Goal: Find specific page/section: Find specific page/section

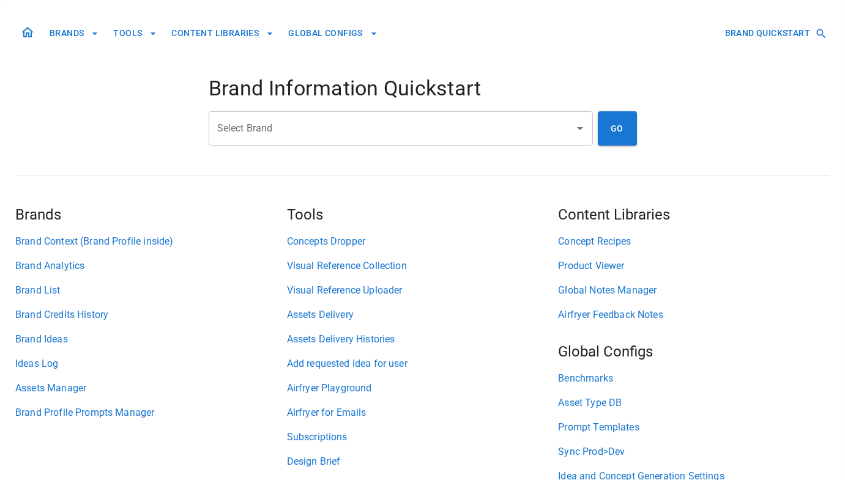
click at [340, 132] on input "Select Brand" at bounding box center [391, 128] width 355 height 23
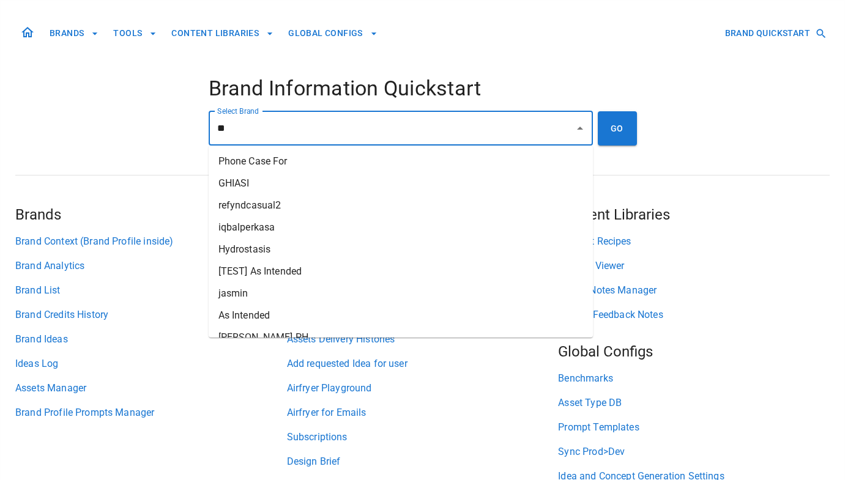
type input "*"
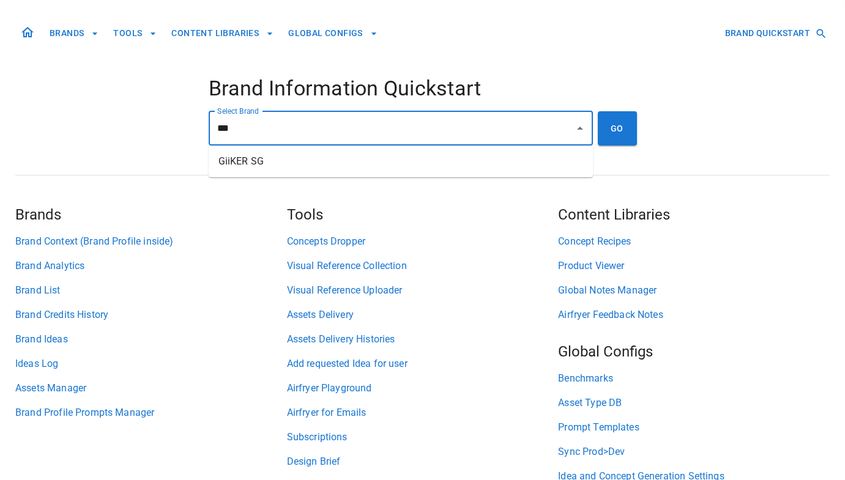
click at [332, 167] on li "GiiKER SG" at bounding box center [401, 161] width 384 height 22
type input "*********"
click at [616, 128] on button "GO" at bounding box center [617, 128] width 39 height 34
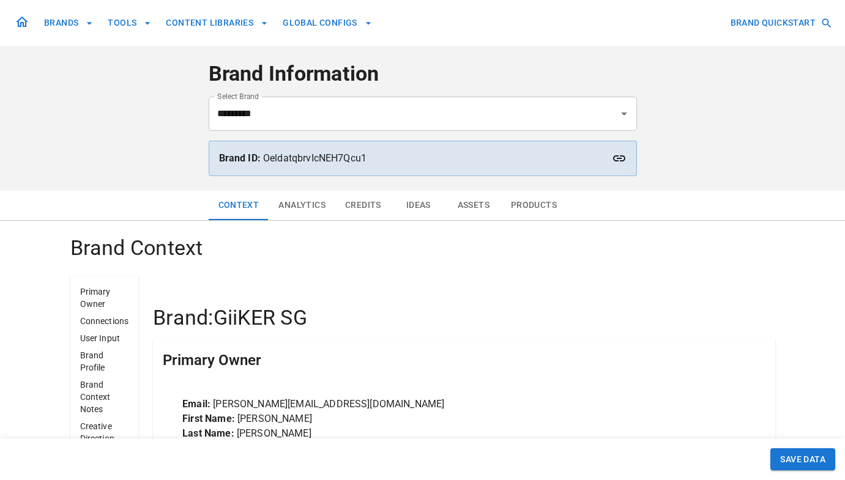
scroll to position [121, 0]
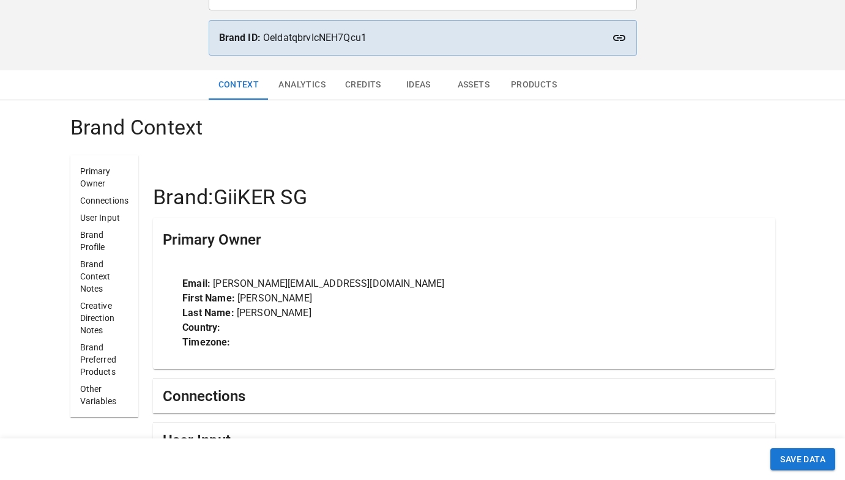
click at [363, 88] on button "Credits" at bounding box center [363, 84] width 56 height 29
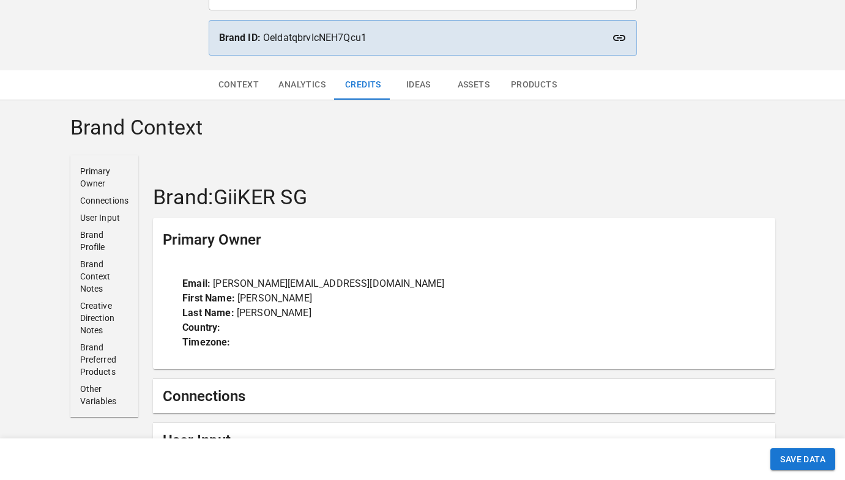
click at [466, 82] on button "Assets" at bounding box center [473, 84] width 55 height 29
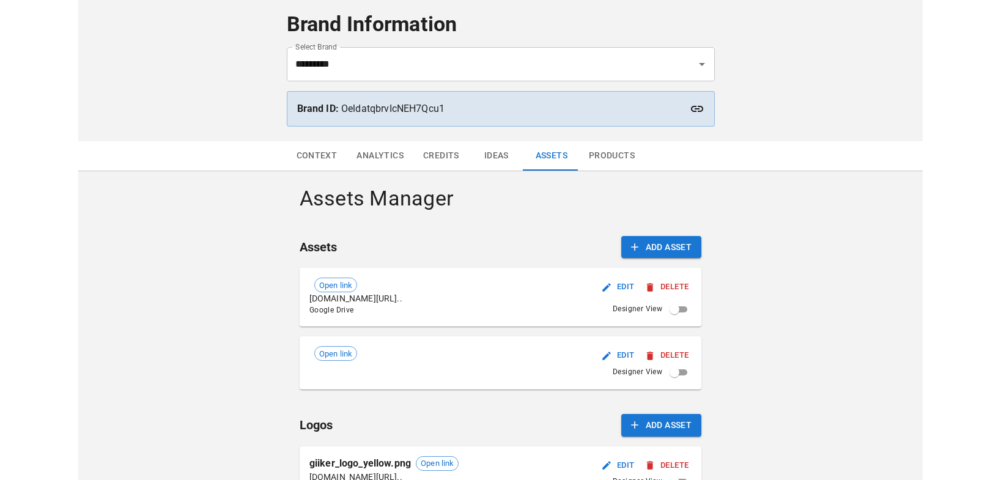
scroll to position [39, 0]
